Goal: Entertainment & Leisure: Consume media (video, audio)

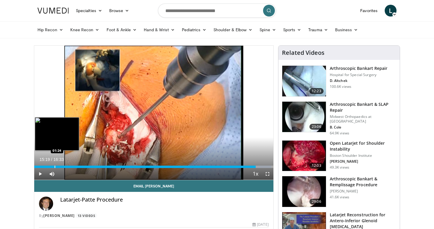
click at [55, 168] on div "Progress Bar" at bounding box center [55, 167] width 1 height 2
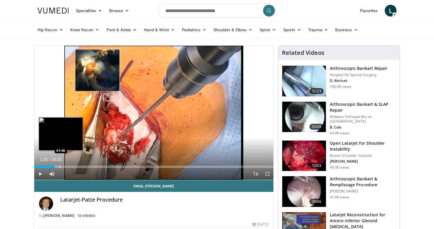
click at [60, 167] on div "Progress Bar" at bounding box center [60, 167] width 1 height 2
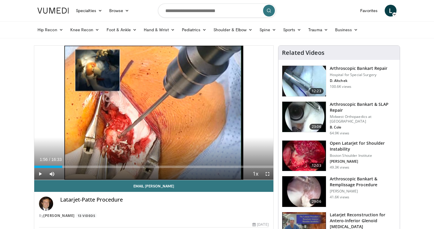
click at [42, 174] on span "Video Player" at bounding box center [40, 174] width 12 height 12
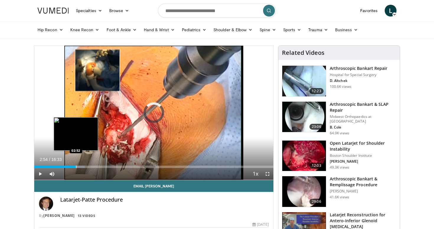
click at [76, 167] on div "Progress Bar" at bounding box center [76, 167] width 1 height 2
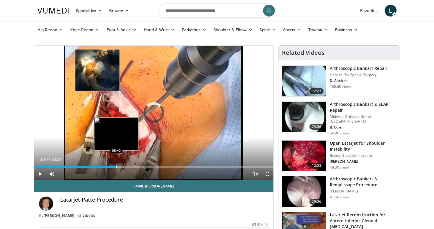
click at [116, 167] on div "Progress Bar" at bounding box center [116, 167] width 1 height 2
click at [120, 166] on div "Progress Bar" at bounding box center [120, 167] width 1 height 2
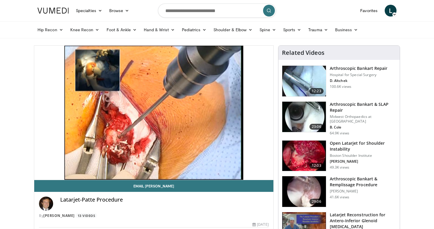
click at [124, 167] on video-js "**********" at bounding box center [153, 113] width 239 height 135
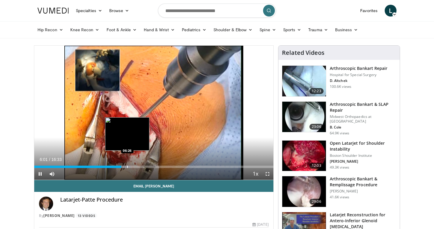
click at [127, 167] on div "Progress Bar" at bounding box center [127, 167] width 1 height 2
click at [132, 167] on div "Progress Bar" at bounding box center [132, 167] width 1 height 2
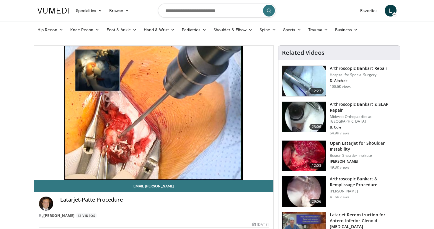
click at [143, 168] on video-js "**********" at bounding box center [153, 113] width 239 height 135
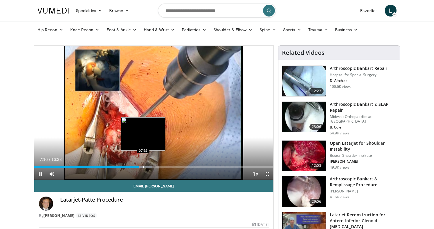
click at [143, 166] on div "Progress Bar" at bounding box center [143, 167] width 1 height 2
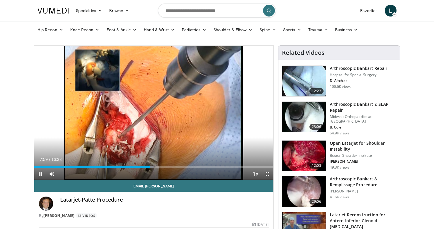
click at [40, 174] on span "Video Player" at bounding box center [40, 174] width 12 height 12
click at [40, 175] on span "Video Player" at bounding box center [40, 174] width 12 height 12
